Goal: Find specific page/section: Find specific page/section

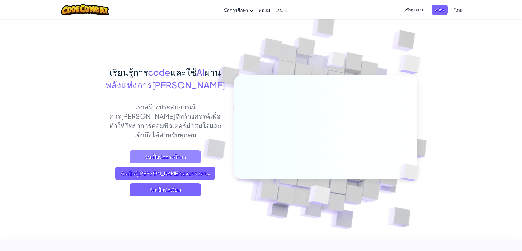
click at [174, 150] on span "ฉันเป็นนักการศึกษา" at bounding box center [165, 156] width 71 height 13
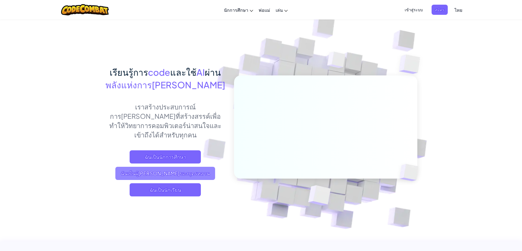
click at [174, 167] on span "ฉันเป็นผู้[PERSON_NAME]ของบุตรหลาน" at bounding box center [165, 173] width 100 height 13
